Goal: Task Accomplishment & Management: Manage account settings

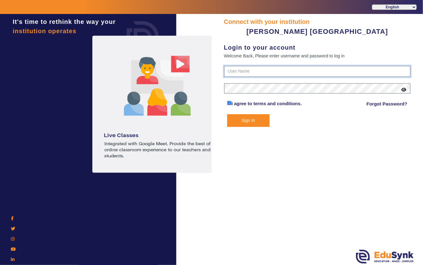
type input "7685859009"
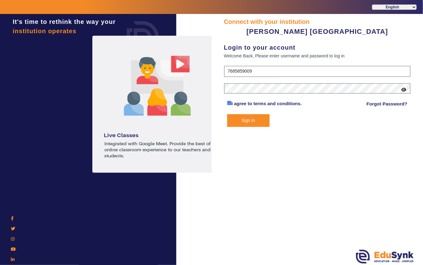
click at [249, 121] on button "Sign In" at bounding box center [248, 120] width 42 height 13
